Goal: Transaction & Acquisition: Purchase product/service

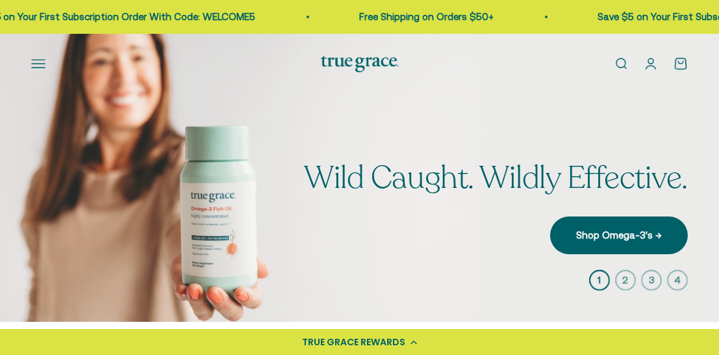
click at [644, 71] on link "Open account page" at bounding box center [651, 64] width 14 height 14
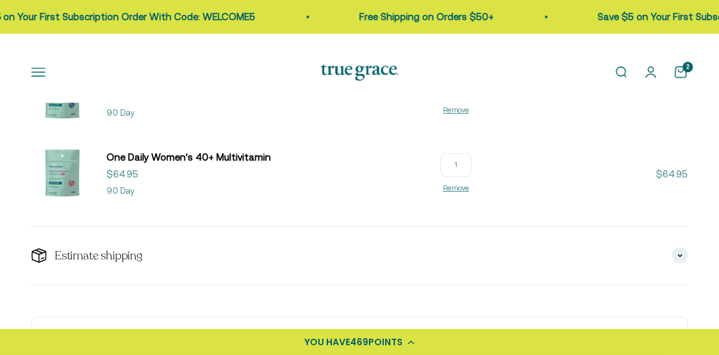
scroll to position [227, 0]
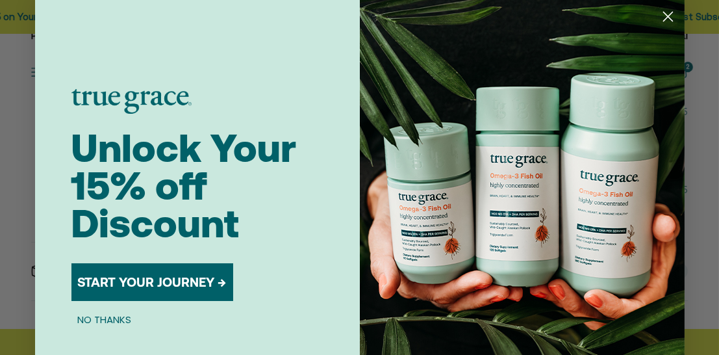
click at [665, 18] on circle "Close dialog" at bounding box center [667, 16] width 21 height 21
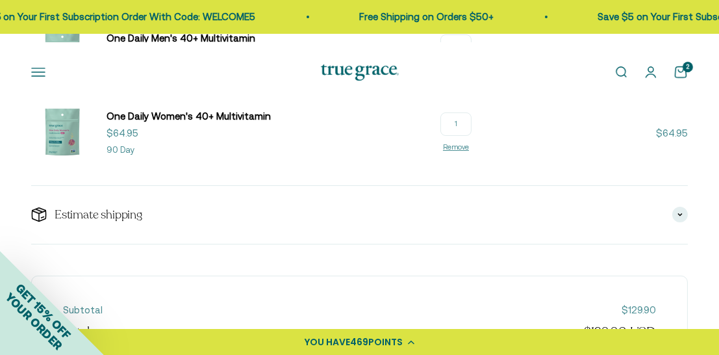
scroll to position [288, 0]
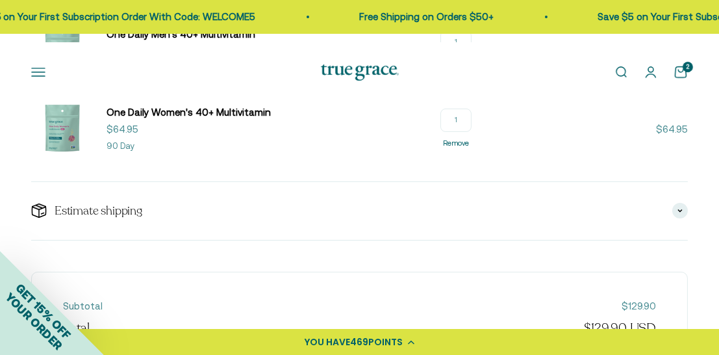
click at [466, 147] on link "Remove" at bounding box center [456, 143] width 26 height 8
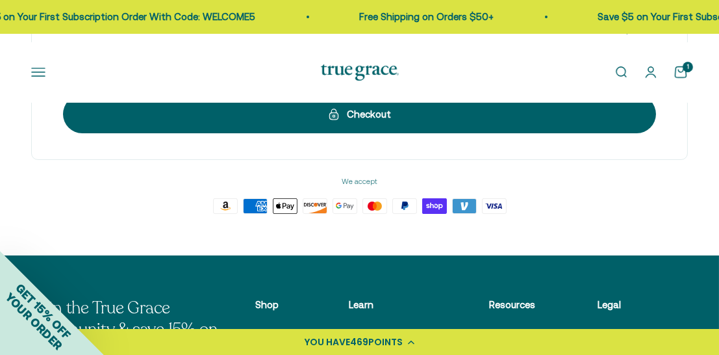
scroll to position [485, 0]
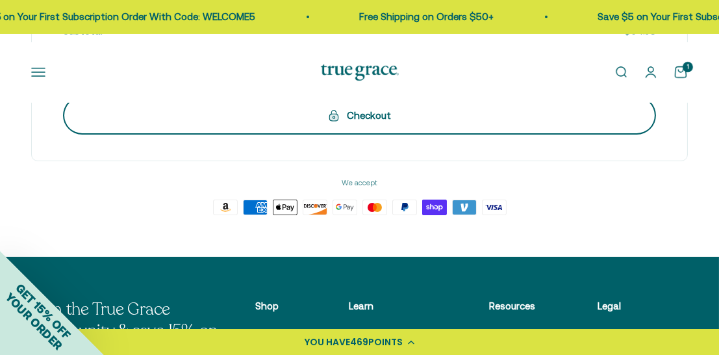
click at [372, 123] on div "Checkout" at bounding box center [359, 116] width 541 height 16
